Goal: Navigation & Orientation: Find specific page/section

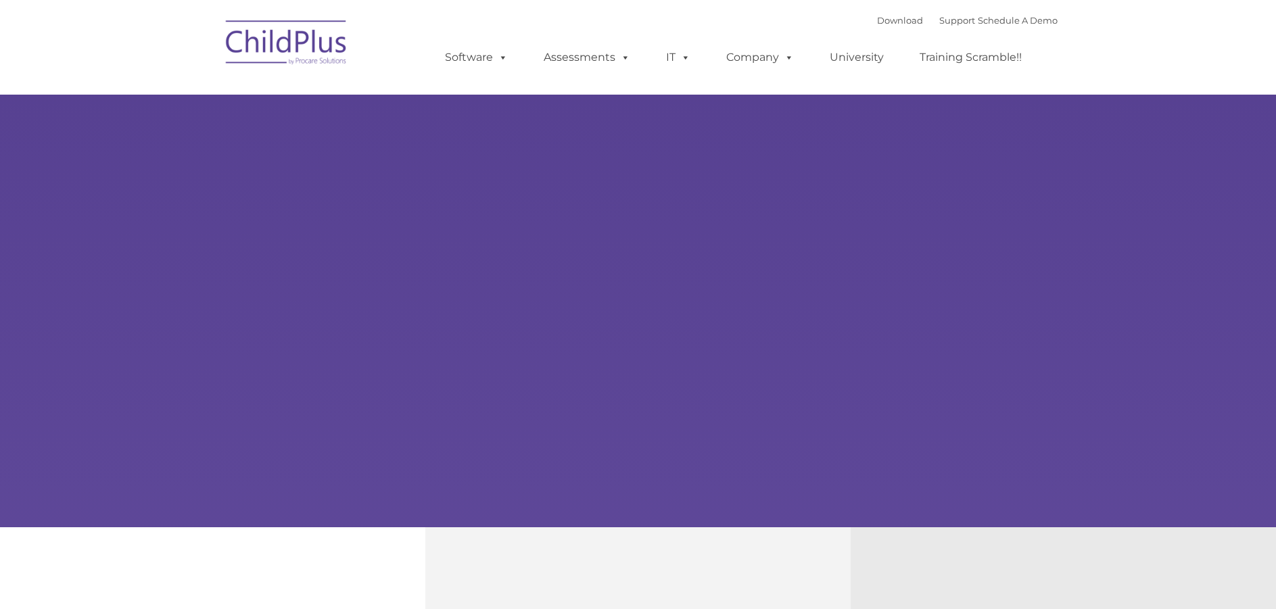
type input ""
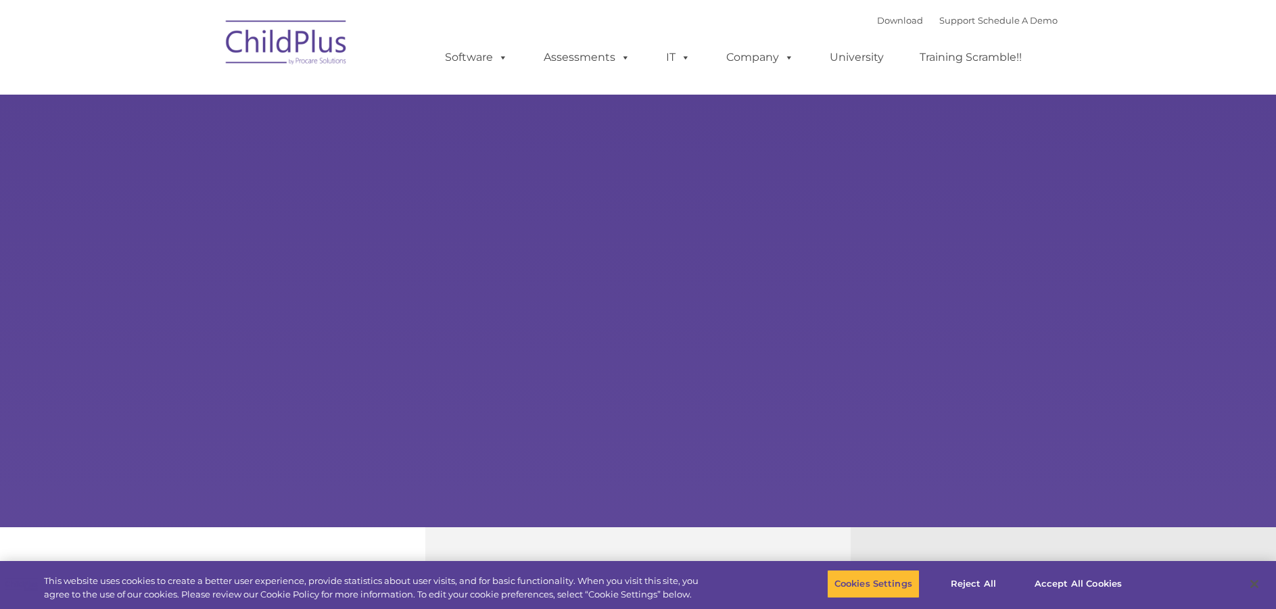
select select "MEDIUM"
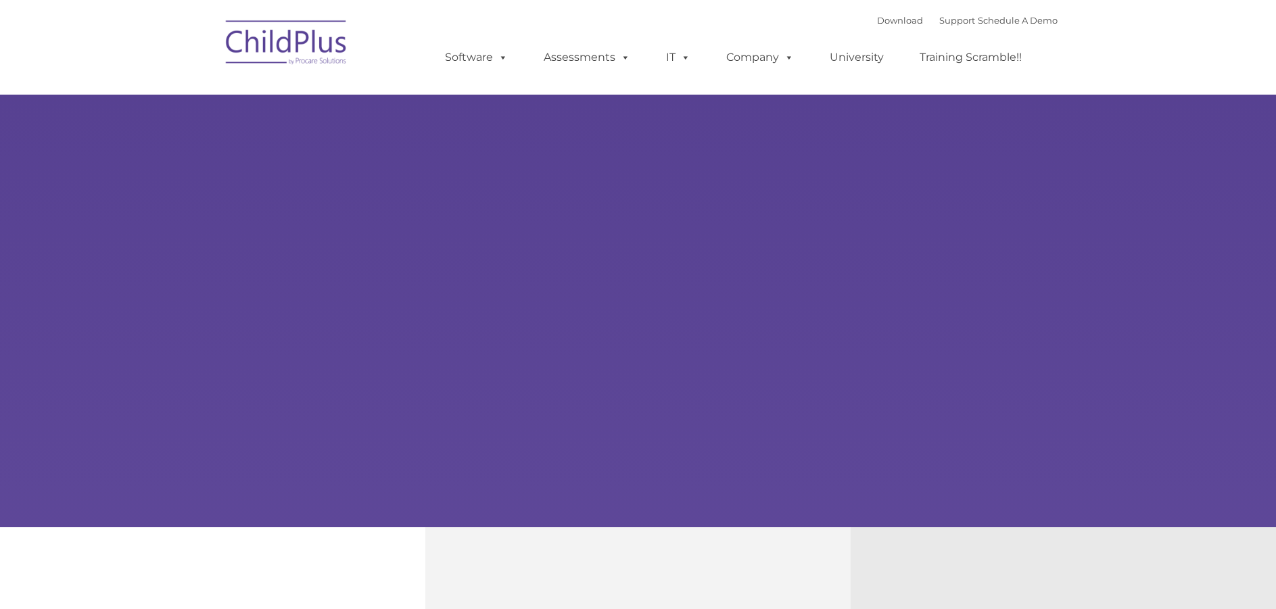
type input ""
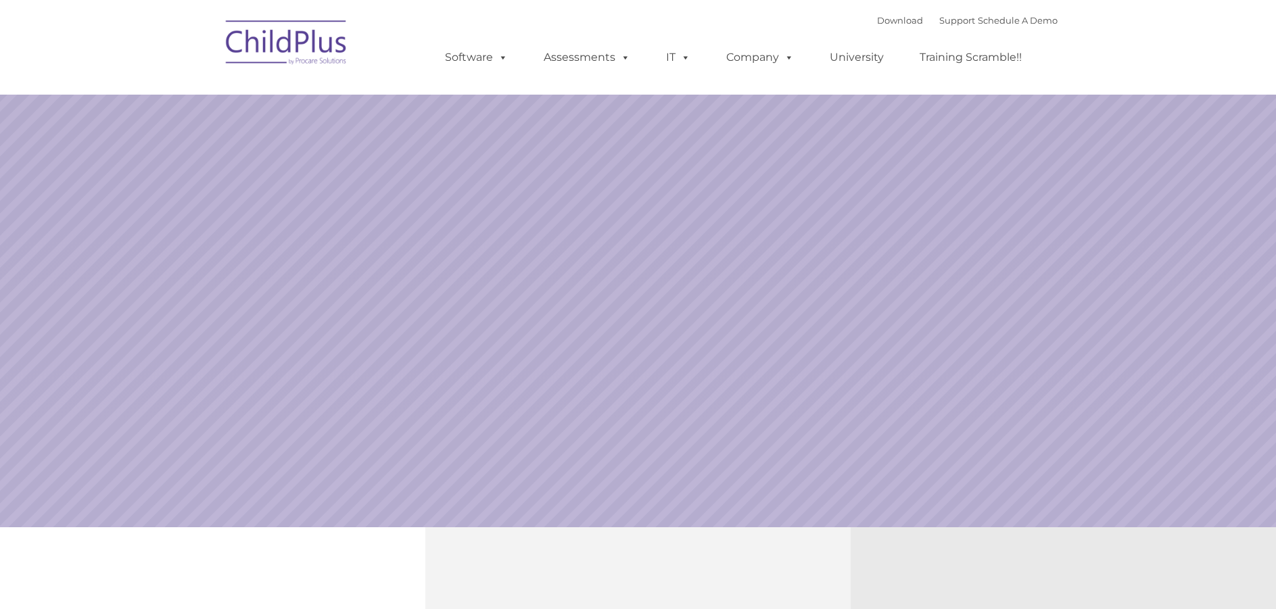
select select "MEDIUM"
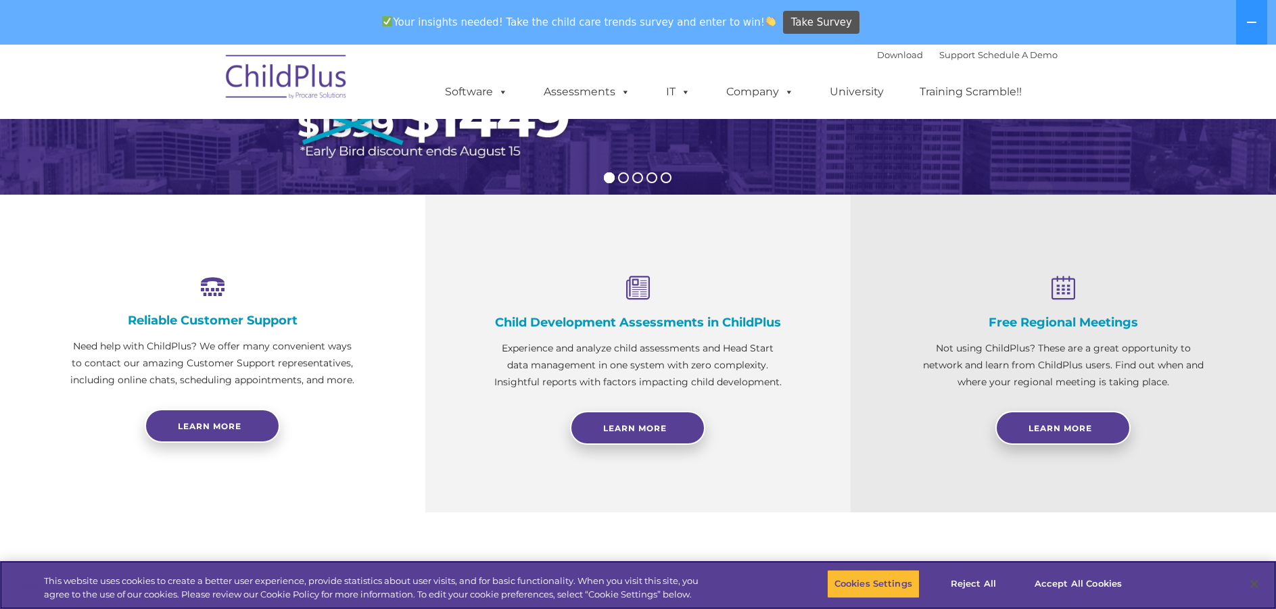
scroll to position [379, 0]
